Goal: Task Accomplishment & Management: Use online tool/utility

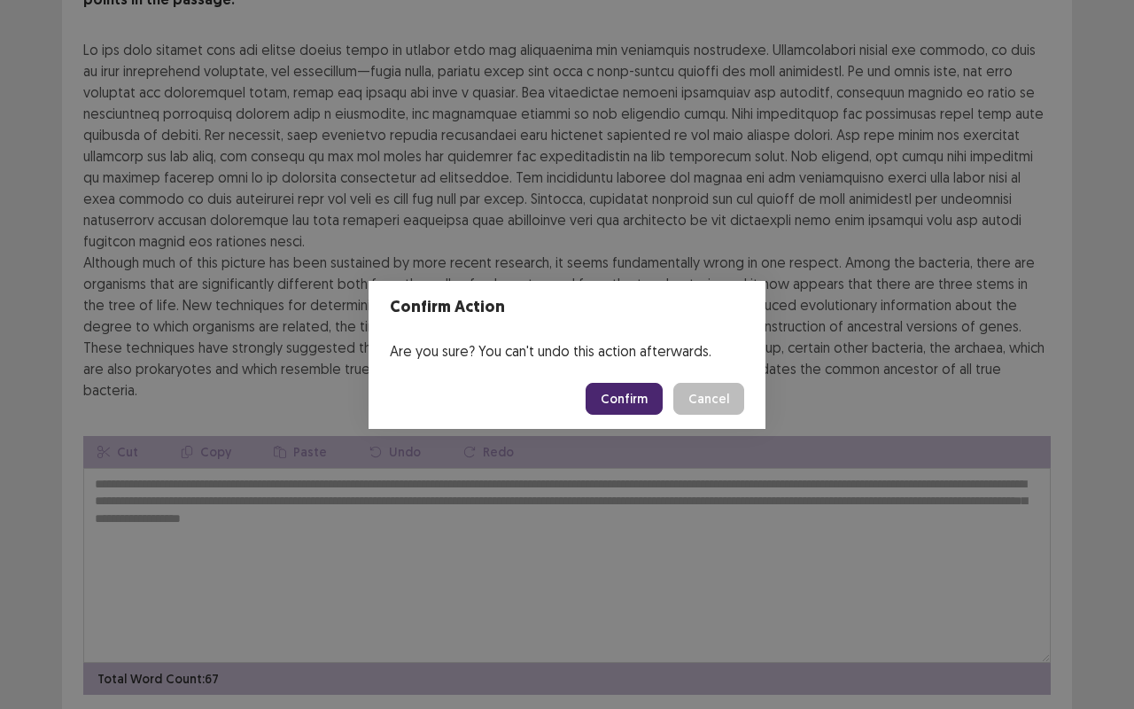
click at [624, 384] on button "Confirm" at bounding box center [624, 399] width 77 height 32
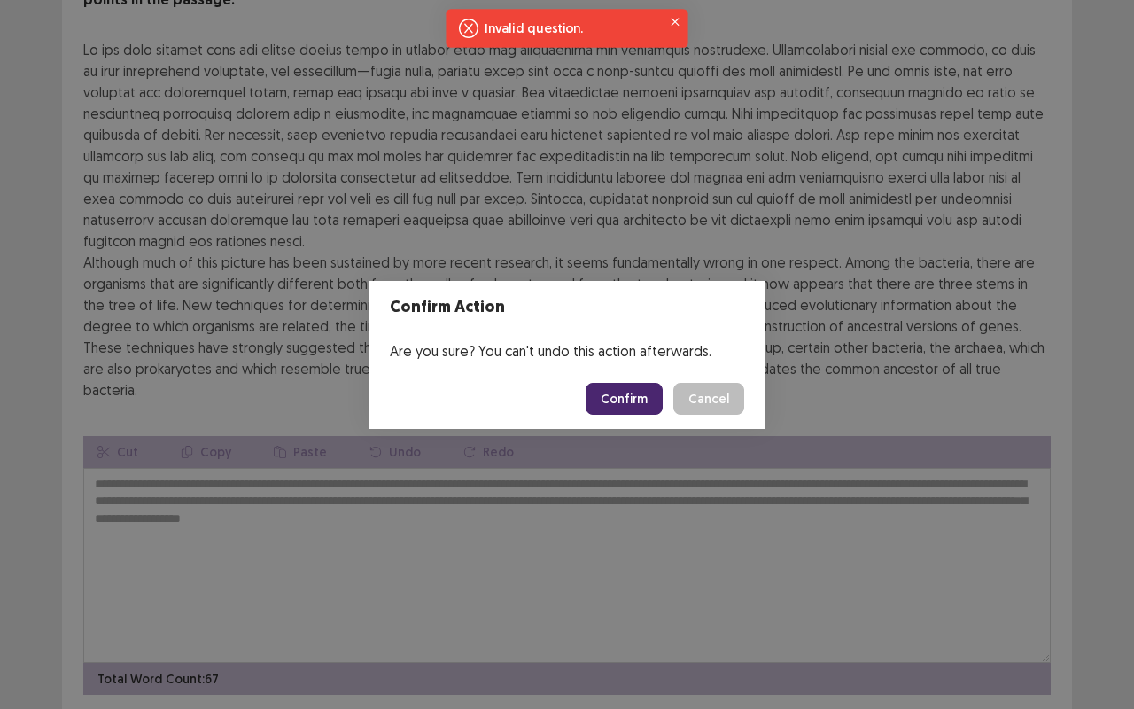
click at [687, 24] on div "Confirm Action Are you sure? You can't undo this action afterwards. Confirm Can…" at bounding box center [567, 354] width 1134 height 709
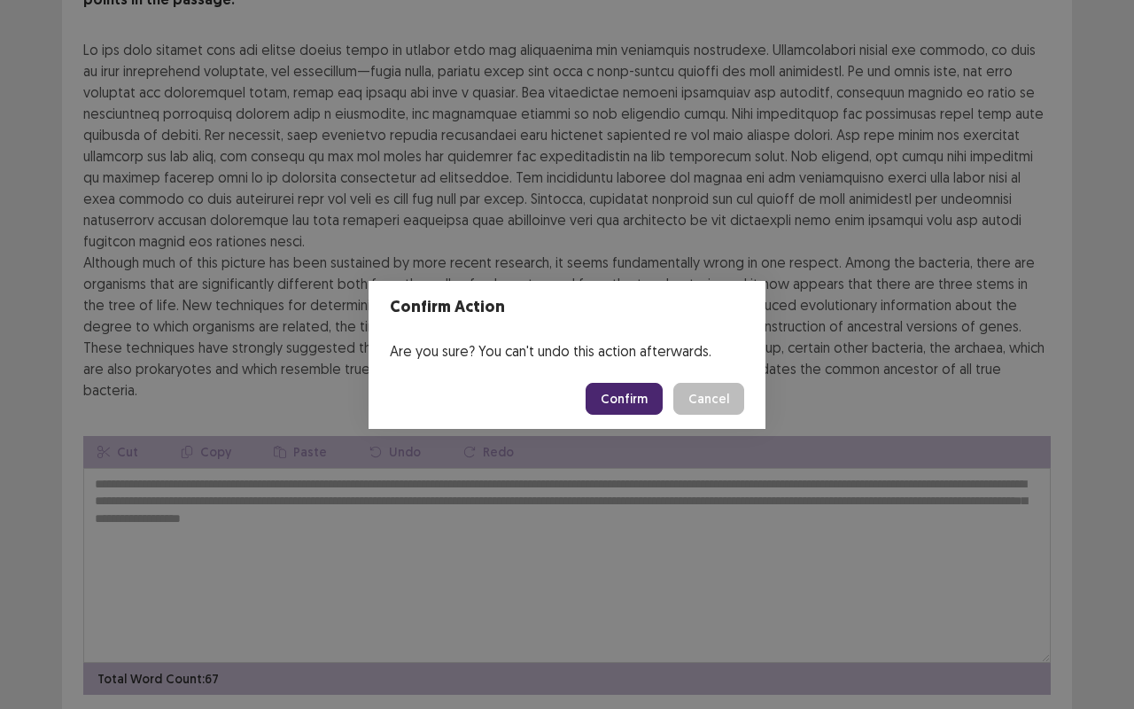
click at [632, 389] on button "Confirm" at bounding box center [624, 399] width 77 height 32
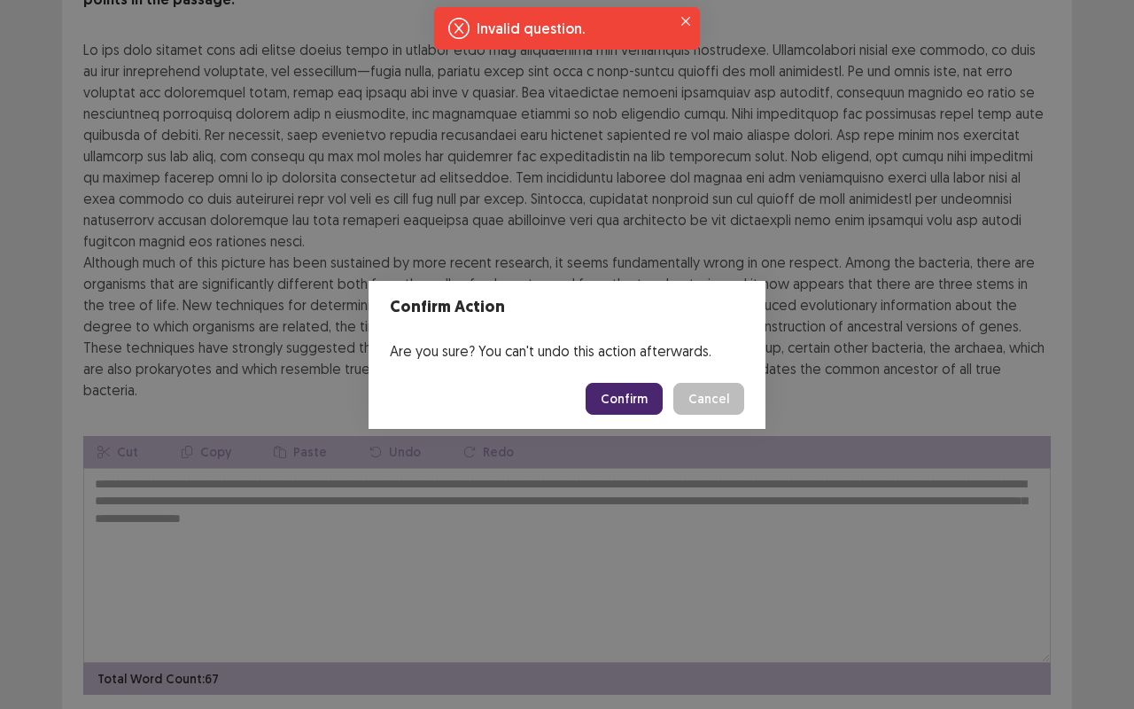
click at [626, 388] on button "Confirm" at bounding box center [624, 399] width 77 height 32
click at [689, 7] on div "Invalid question." at bounding box center [567, 28] width 266 height 43
click at [687, 21] on icon "Close" at bounding box center [685, 21] width 9 height 9
click at [686, 17] on icon "Close" at bounding box center [685, 21] width 9 height 9
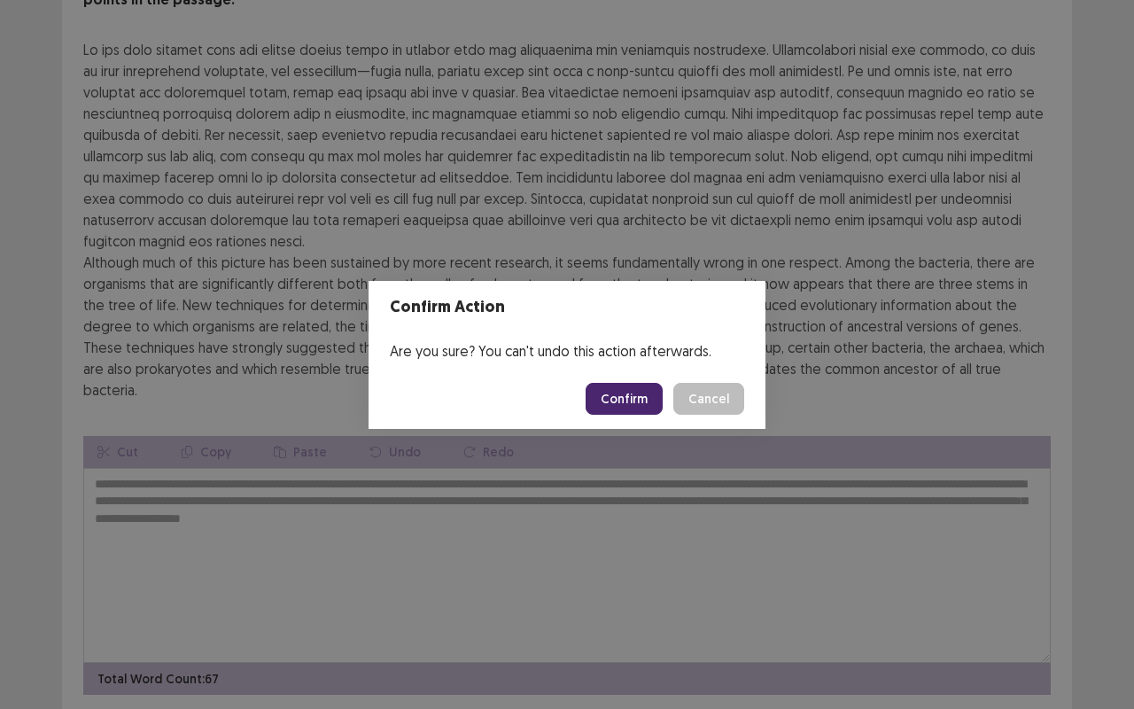
click at [590, 93] on div "Confirm Action Are you sure? You can't undo this action afterwards. Confirm Can…" at bounding box center [567, 354] width 1134 height 709
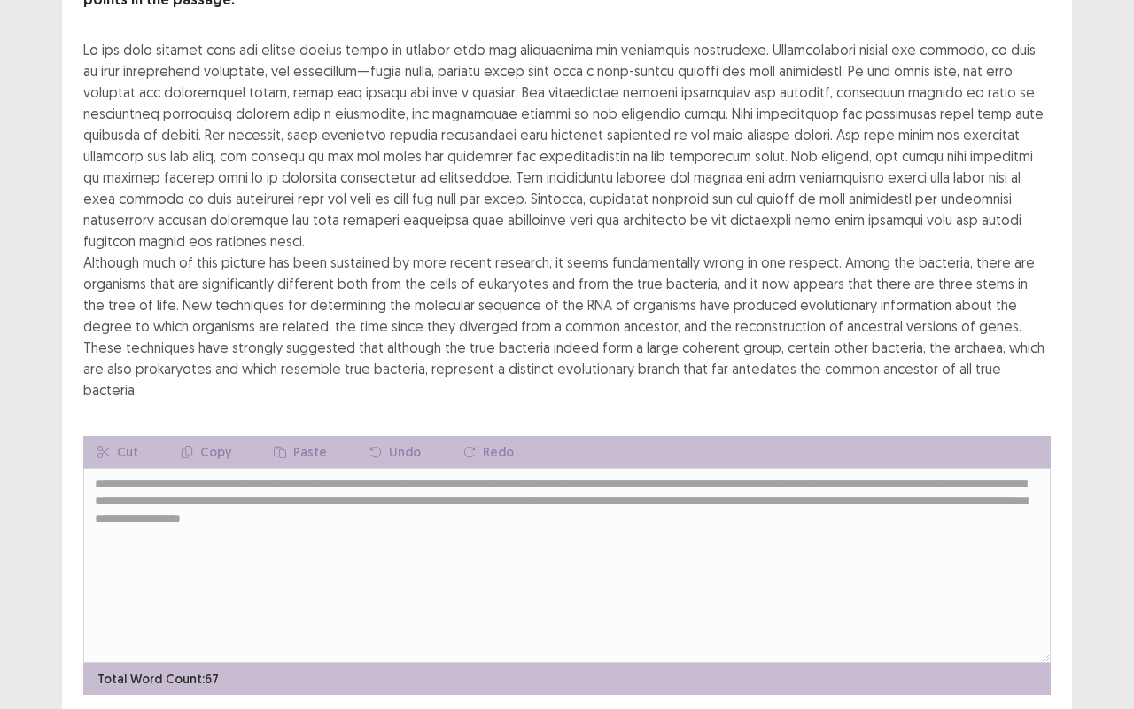
click at [544, 144] on div "Although much of this picture has been sustained by more recent research, it se…" at bounding box center [566, 219] width 967 height 361
click at [583, 11] on div "Read the passage below and summarize it using one sentence. Type your response …" at bounding box center [566, 174] width 967 height 454
click at [587, 156] on div "Although much of this picture has been sustained by more recent research, it se…" at bounding box center [566, 219] width 967 height 361
click at [555, 58] on div "Although much of this picture has been sustained by more recent research, it se…" at bounding box center [566, 219] width 967 height 361
click at [558, 39] on div "Although much of this picture has been sustained by more recent research, it se…" at bounding box center [566, 219] width 967 height 361
